Goal: Navigation & Orientation: Understand site structure

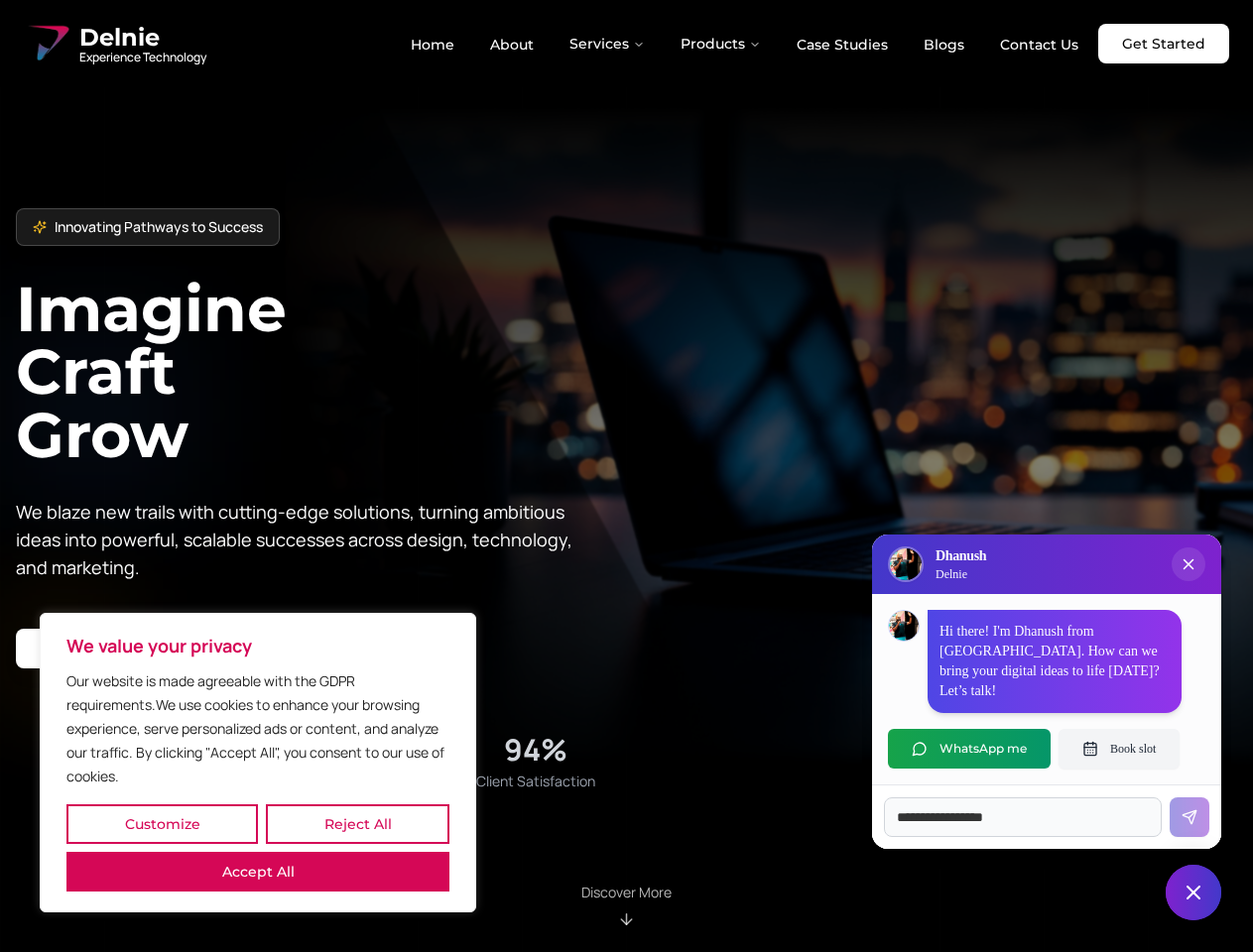
click at [162, 824] on button "Customize" at bounding box center [163, 824] width 192 height 40
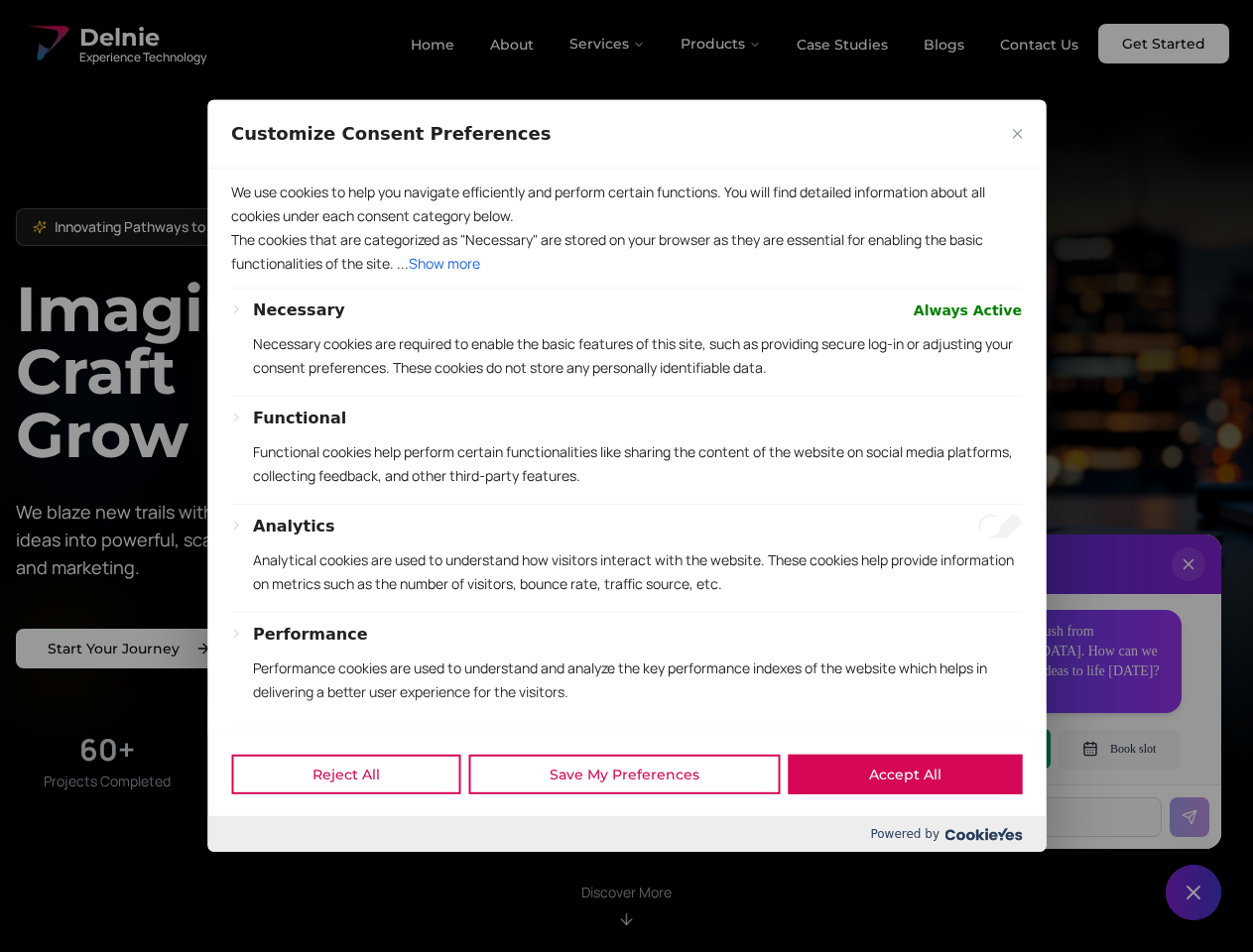
click at [357, 824] on div at bounding box center [626, 476] width 1253 height 952
click at [258, 229] on p "We use cookies to help you navigate efficiently and perform certain functions. …" at bounding box center [626, 205] width 791 height 48
click at [626, 275] on p "The cookies that are categorized as "Necessary" are stored on your browser as t…" at bounding box center [626, 252] width 791 height 48
click at [608, 44] on div at bounding box center [626, 476] width 1253 height 952
click at [721, 44] on div at bounding box center [626, 476] width 1253 height 952
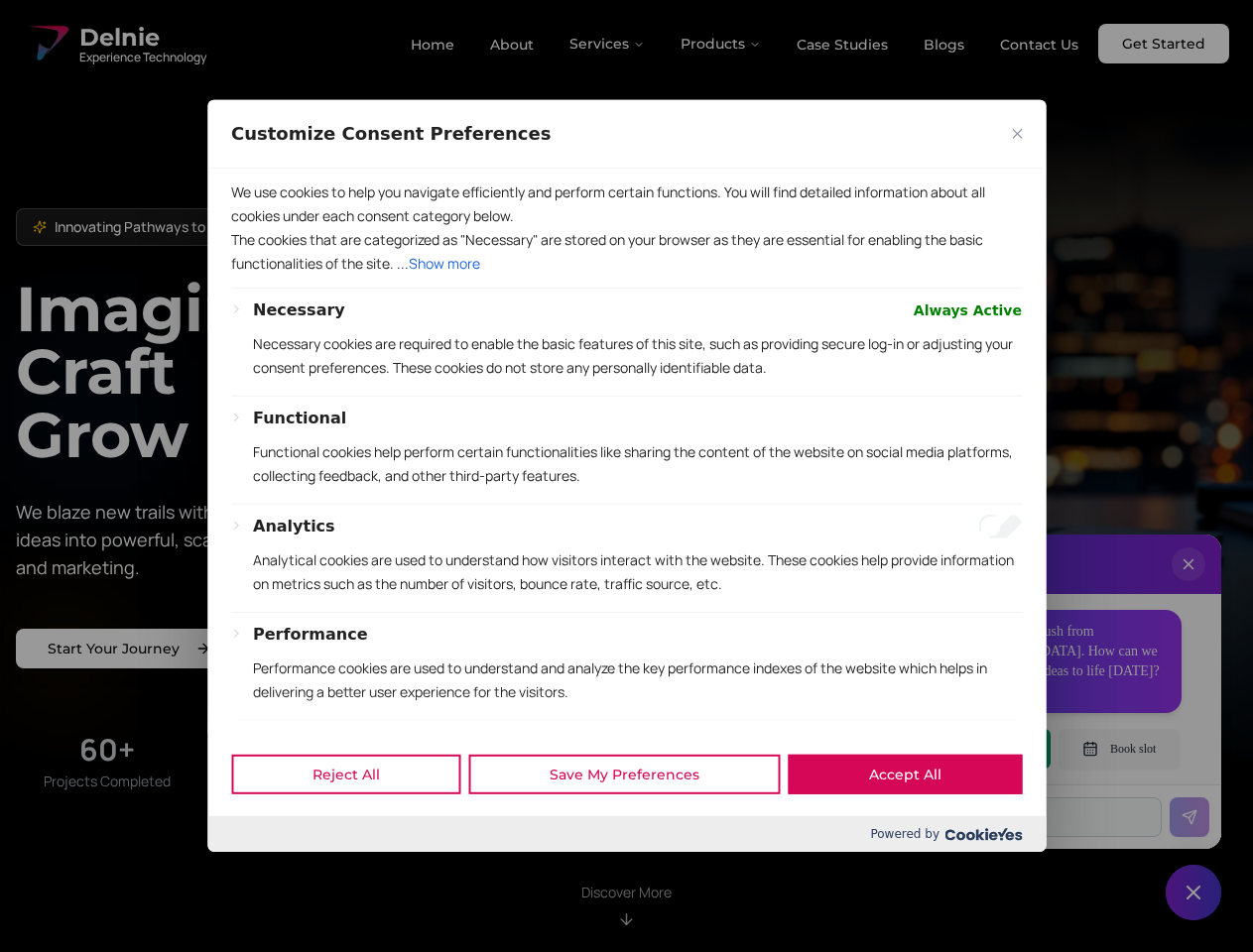
click at [1188, 584] on div at bounding box center [626, 476] width 1253 height 952
click at [969, 748] on div "Reject All Save My Preferences Accept All" at bounding box center [627, 773] width 839 height 84
click at [1119, 748] on div at bounding box center [626, 476] width 1253 height 952
click at [1193, 892] on div at bounding box center [626, 476] width 1253 height 952
